Goal: Information Seeking & Learning: Learn about a topic

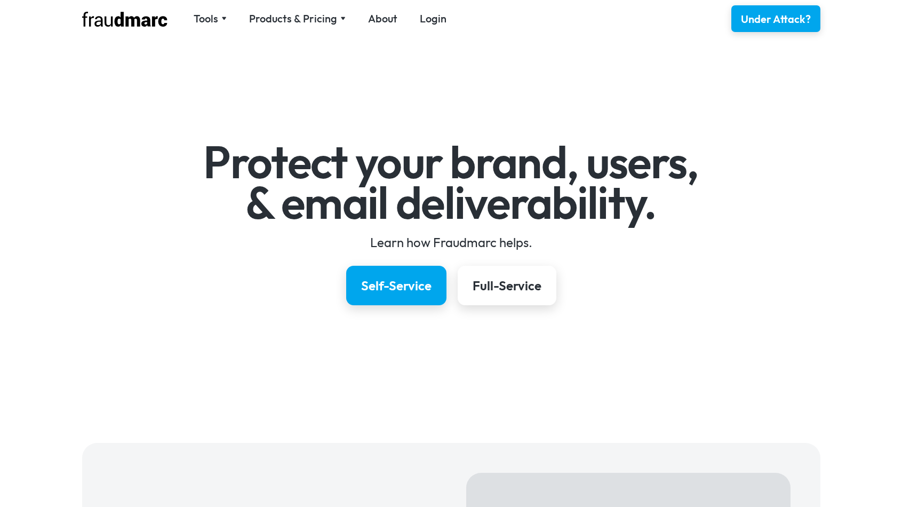
click at [289, 27] on div "Tools SPF Record Check Inspect any domain's SPF record and learn how to fix it …" at bounding box center [451, 18] width 768 height 37
click at [289, 25] on div "Products & Pricing" at bounding box center [293, 18] width 88 height 15
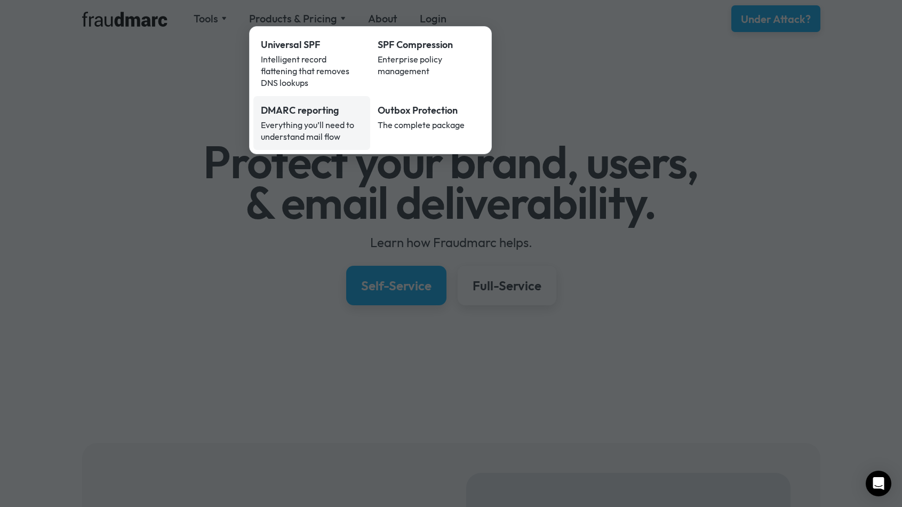
click at [296, 121] on div "Everything you’ll need to understand mail flow" at bounding box center [312, 130] width 102 height 23
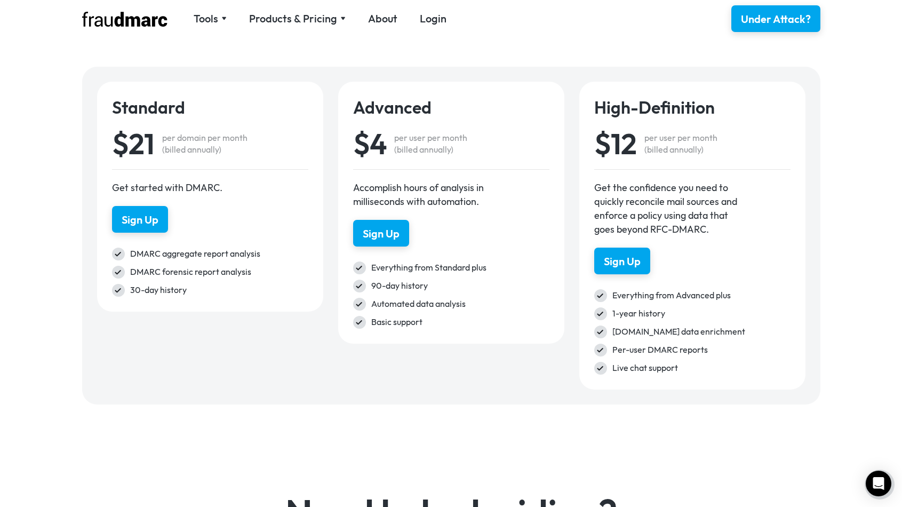
scroll to position [1508, 0]
click at [319, 21] on div "Products & Pricing" at bounding box center [293, 18] width 88 height 15
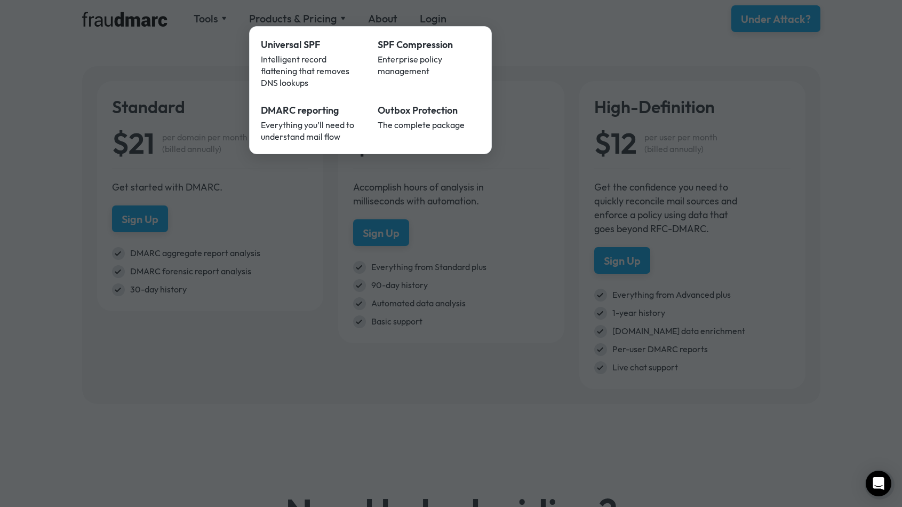
click at [194, 64] on div at bounding box center [451, 253] width 902 height 507
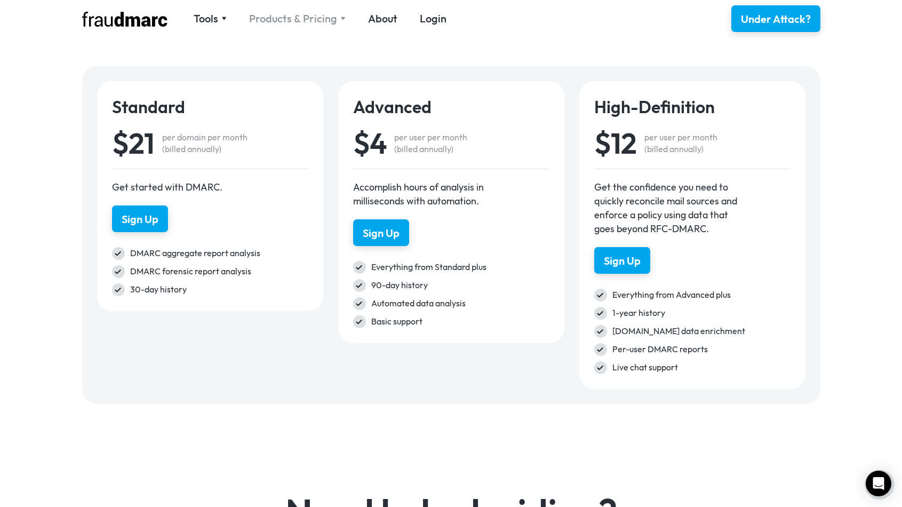
click at [275, 19] on div "Products & Pricing" at bounding box center [293, 18] width 88 height 15
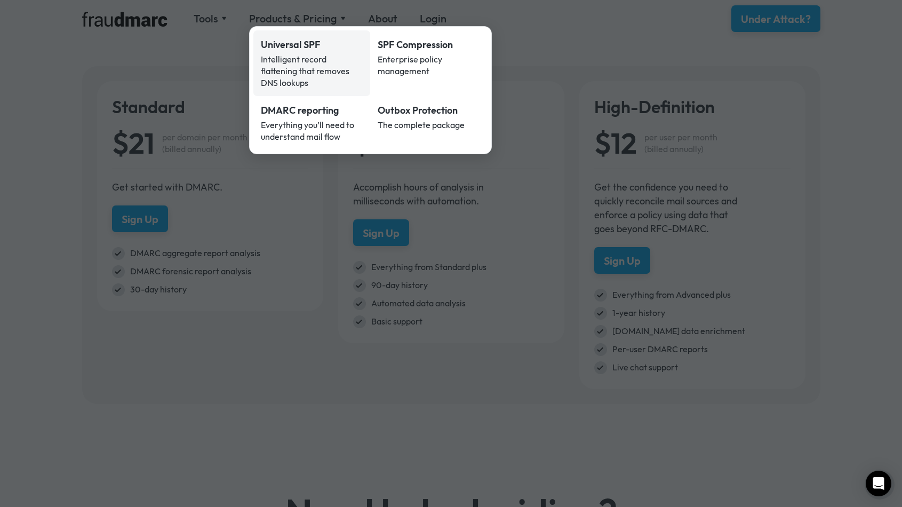
click at [284, 60] on div "Intelligent record flattening that removes DNS lookups" at bounding box center [312, 70] width 102 height 35
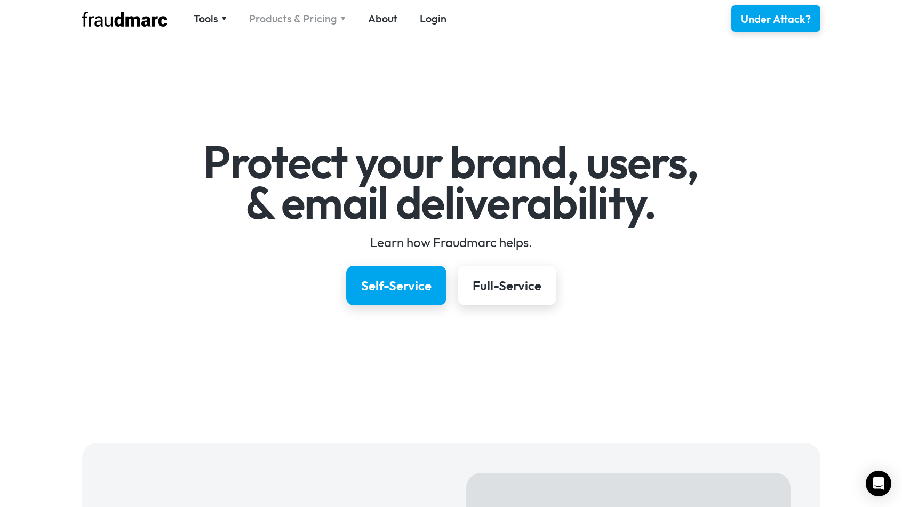
click at [258, 23] on div "Products & Pricing" at bounding box center [293, 18] width 88 height 15
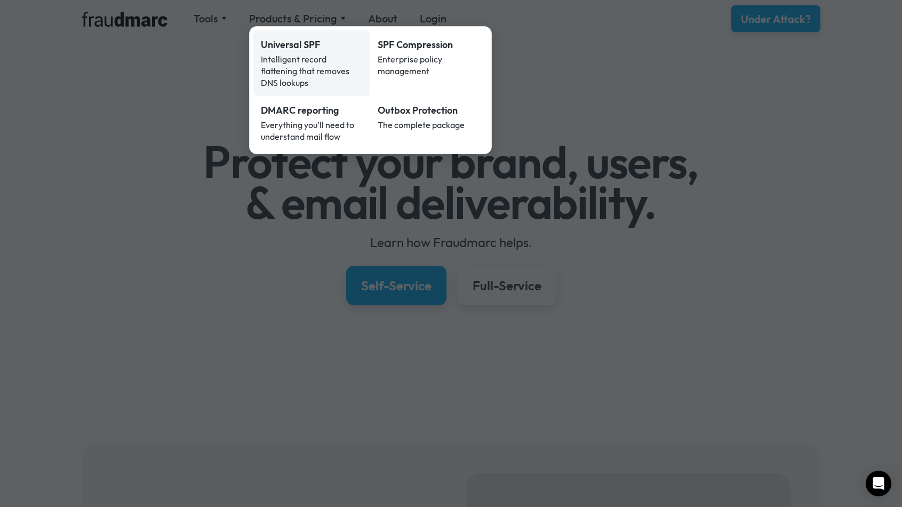
click at [296, 59] on div "Intelligent record flattening that removes DNS lookups" at bounding box center [312, 70] width 102 height 35
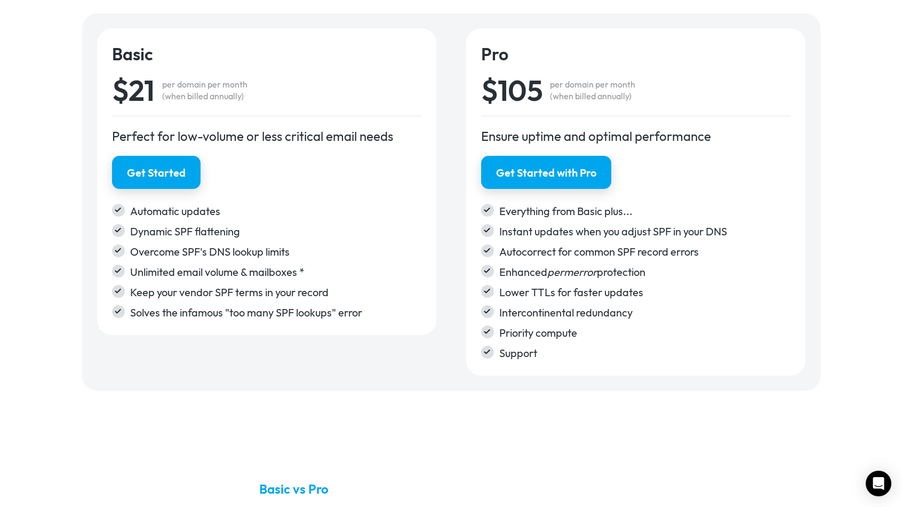
scroll to position [1737, 0]
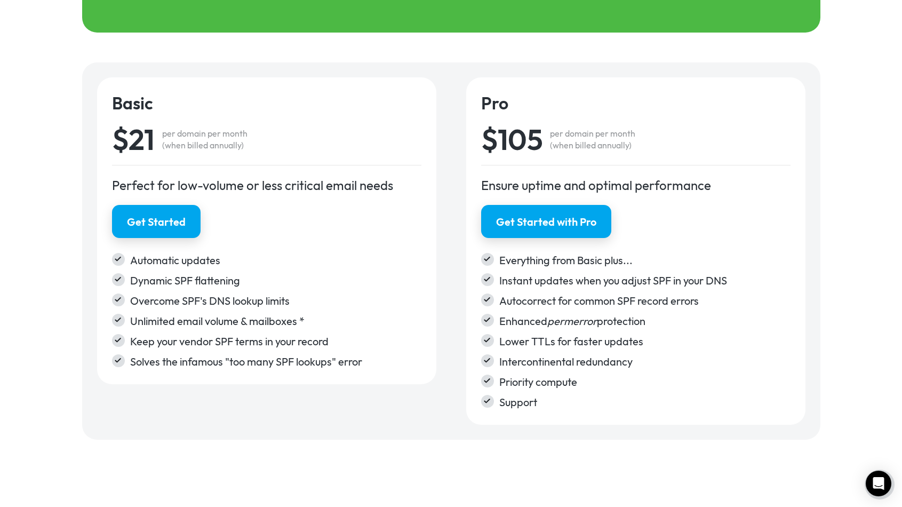
scroll to position [1743, 0]
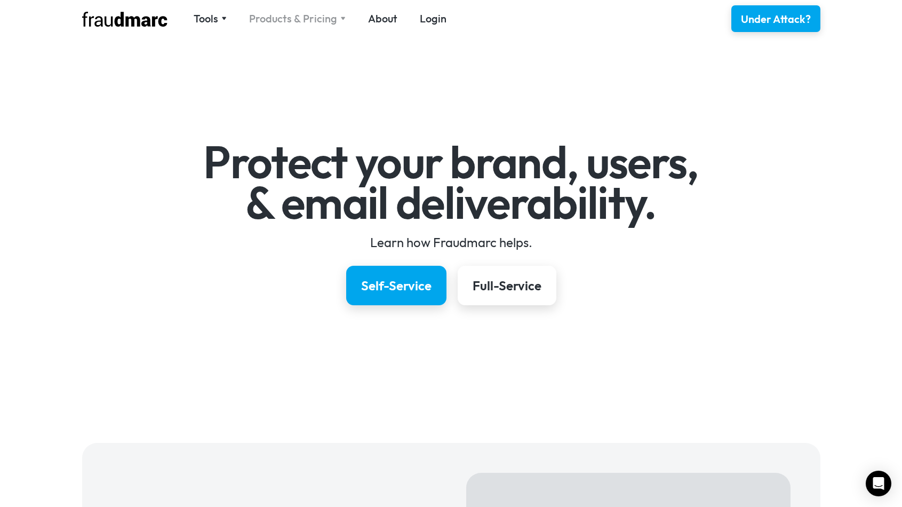
click at [282, 24] on div "Products & Pricing" at bounding box center [293, 18] width 88 height 15
click at [289, 19] on div "Products & Pricing" at bounding box center [293, 18] width 88 height 15
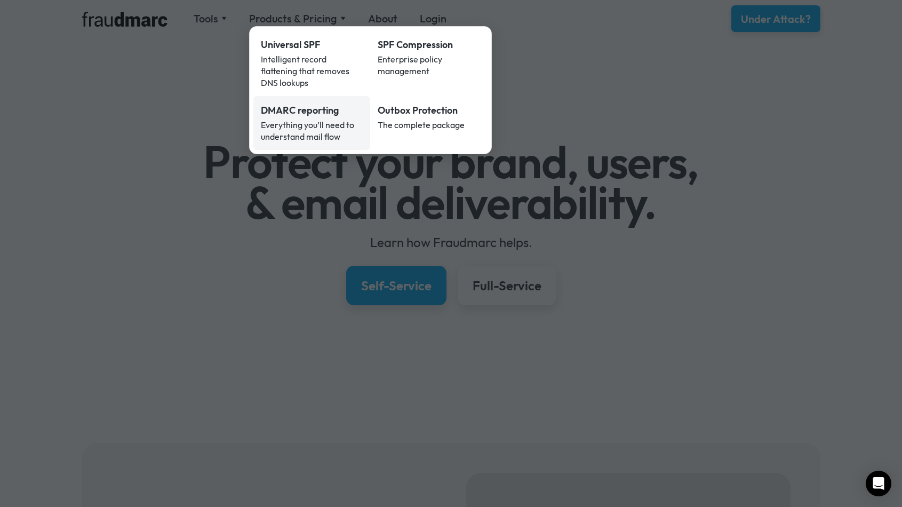
click at [291, 103] on div "DMARC reporting" at bounding box center [312, 110] width 102 height 14
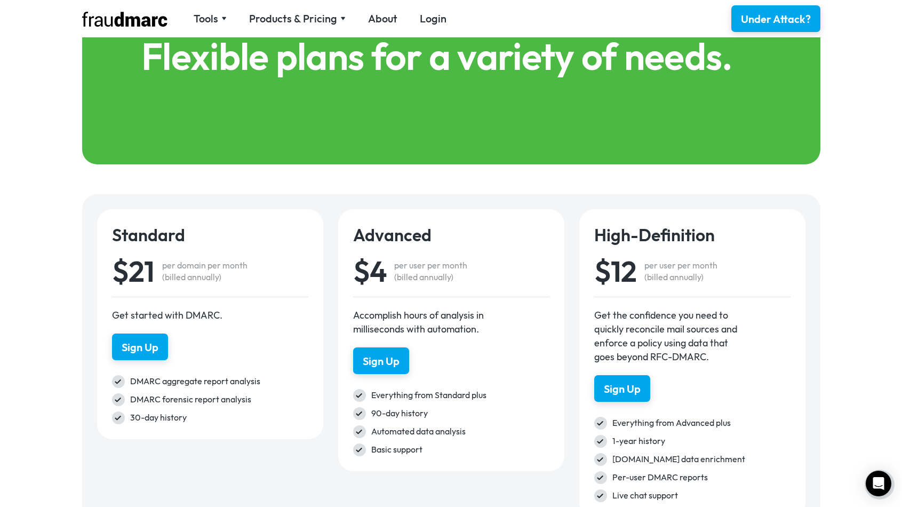
scroll to position [1549, 0]
